Goal: Find specific page/section: Find specific page/section

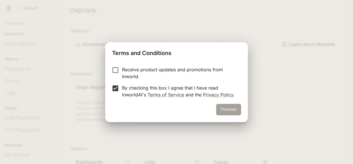
click at [226, 109] on button "Proceed" at bounding box center [228, 109] width 25 height 11
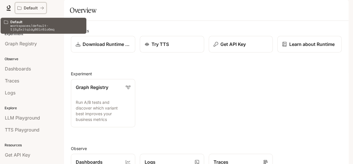
click at [32, 6] on p "Default" at bounding box center [31, 8] width 14 height 5
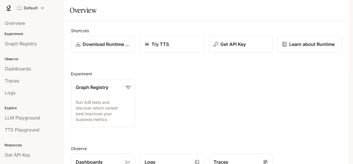
click at [307, 7] on span "Documentation" at bounding box center [313, 8] width 28 height 7
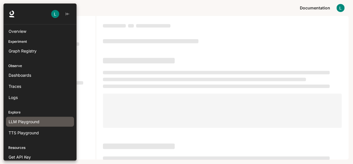
click at [39, 117] on link "LLM Playground" at bounding box center [40, 122] width 68 height 10
